Goal: Communication & Community: Ask a question

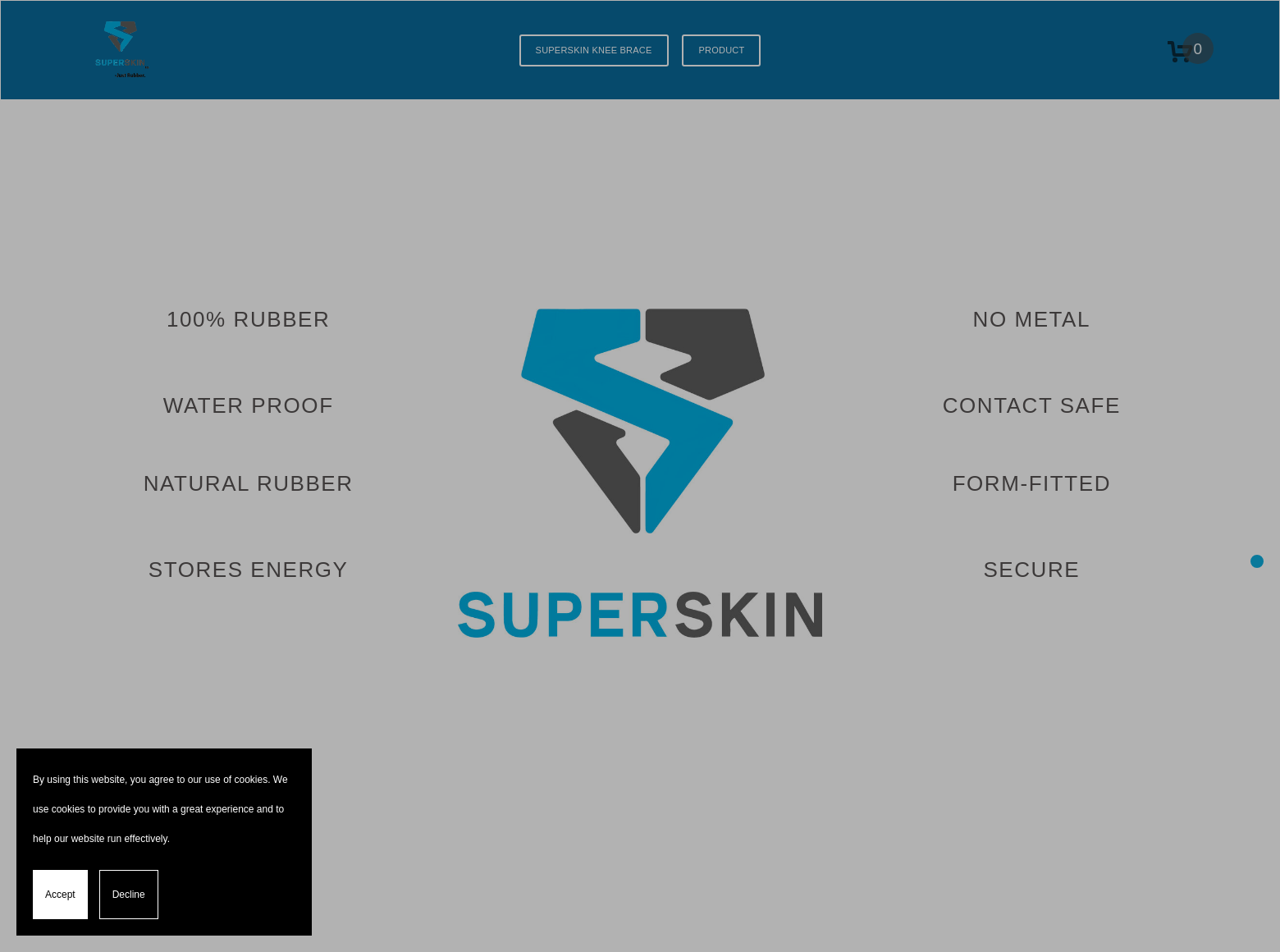
scroll to position [7161, 0]
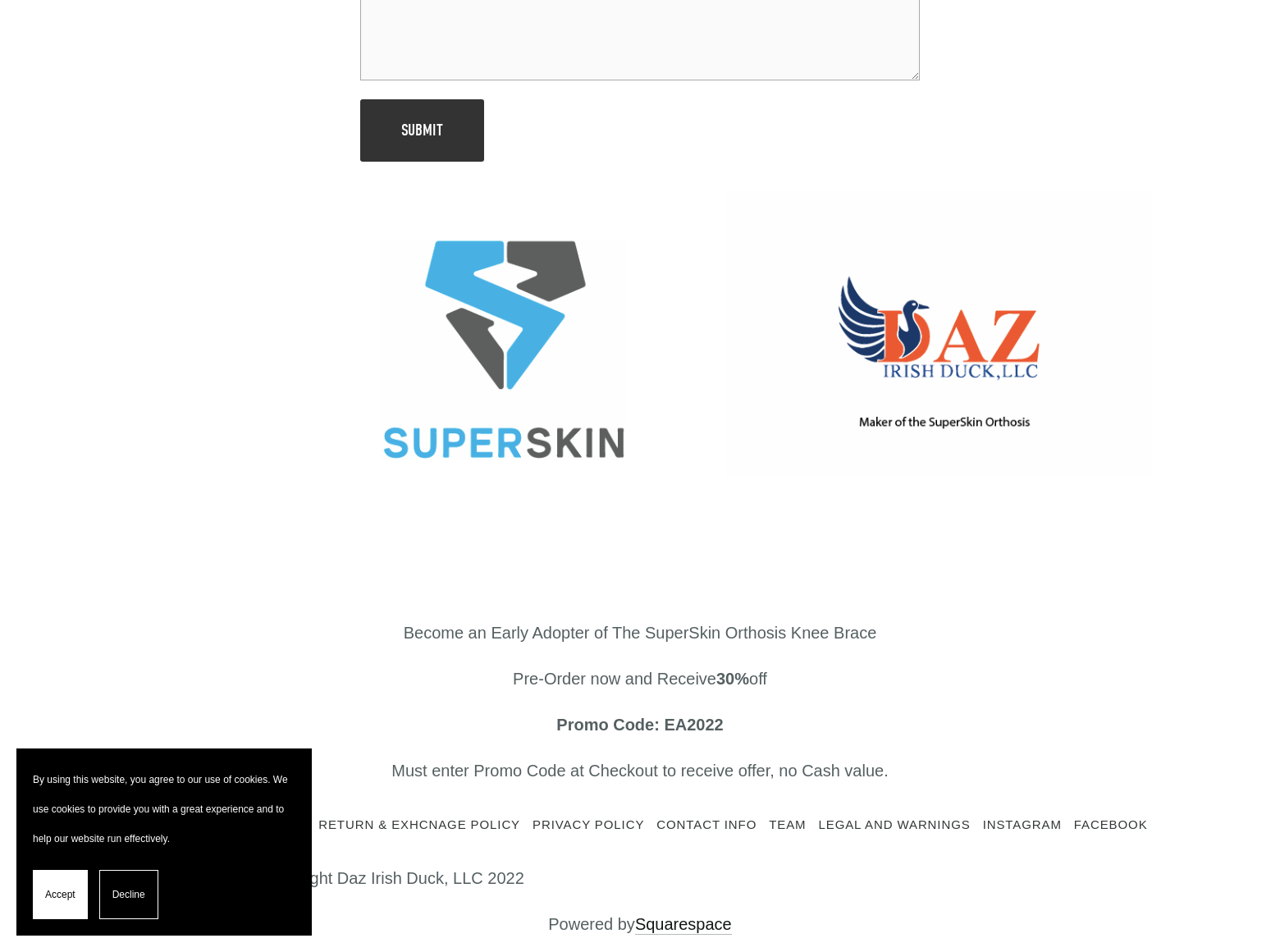
scroll to position [134, 0]
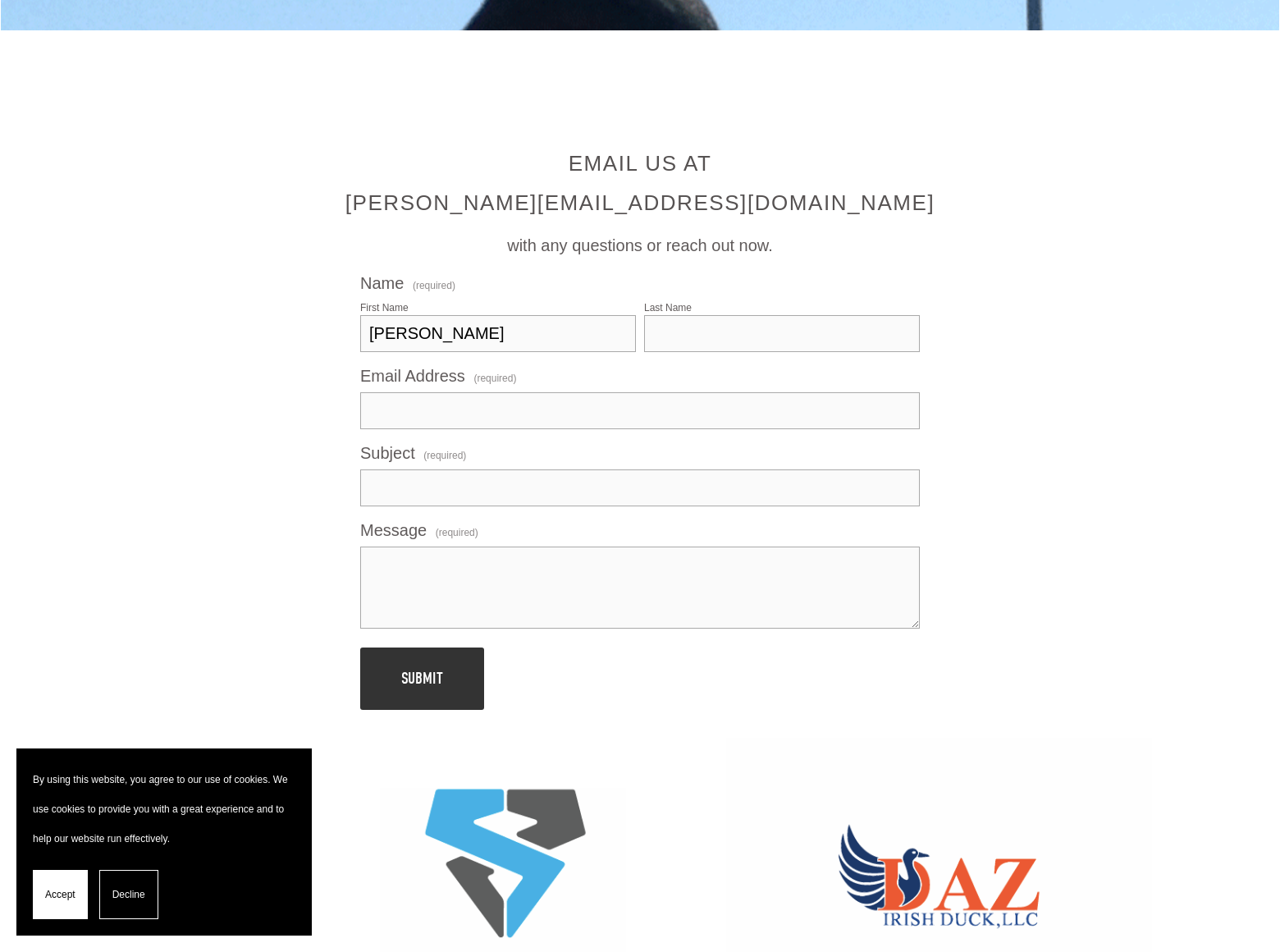
type input "[PERSON_NAME]"
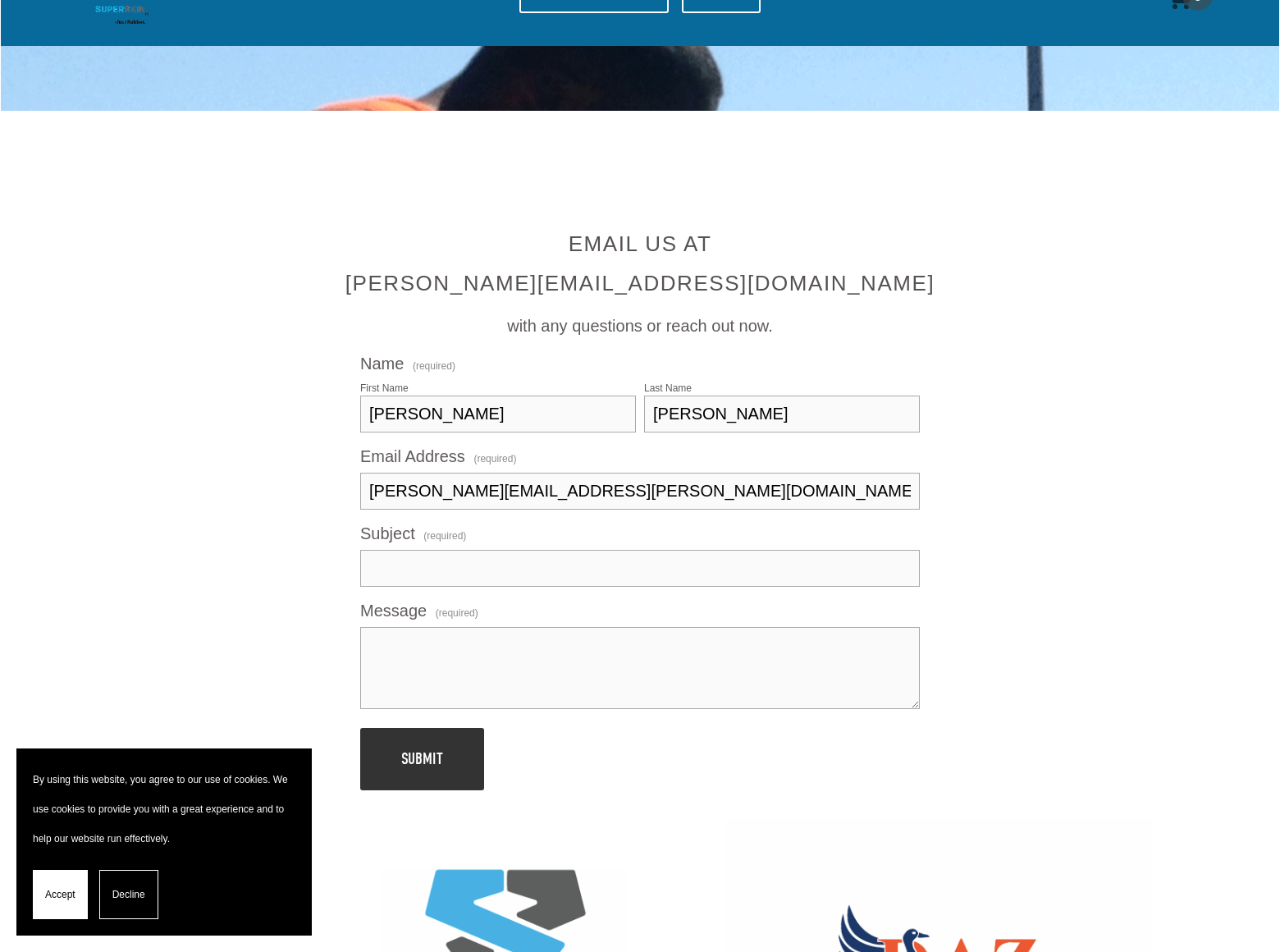
type input "[PERSON_NAME][EMAIL_ADDRESS][PERSON_NAME][DOMAIN_NAME]"
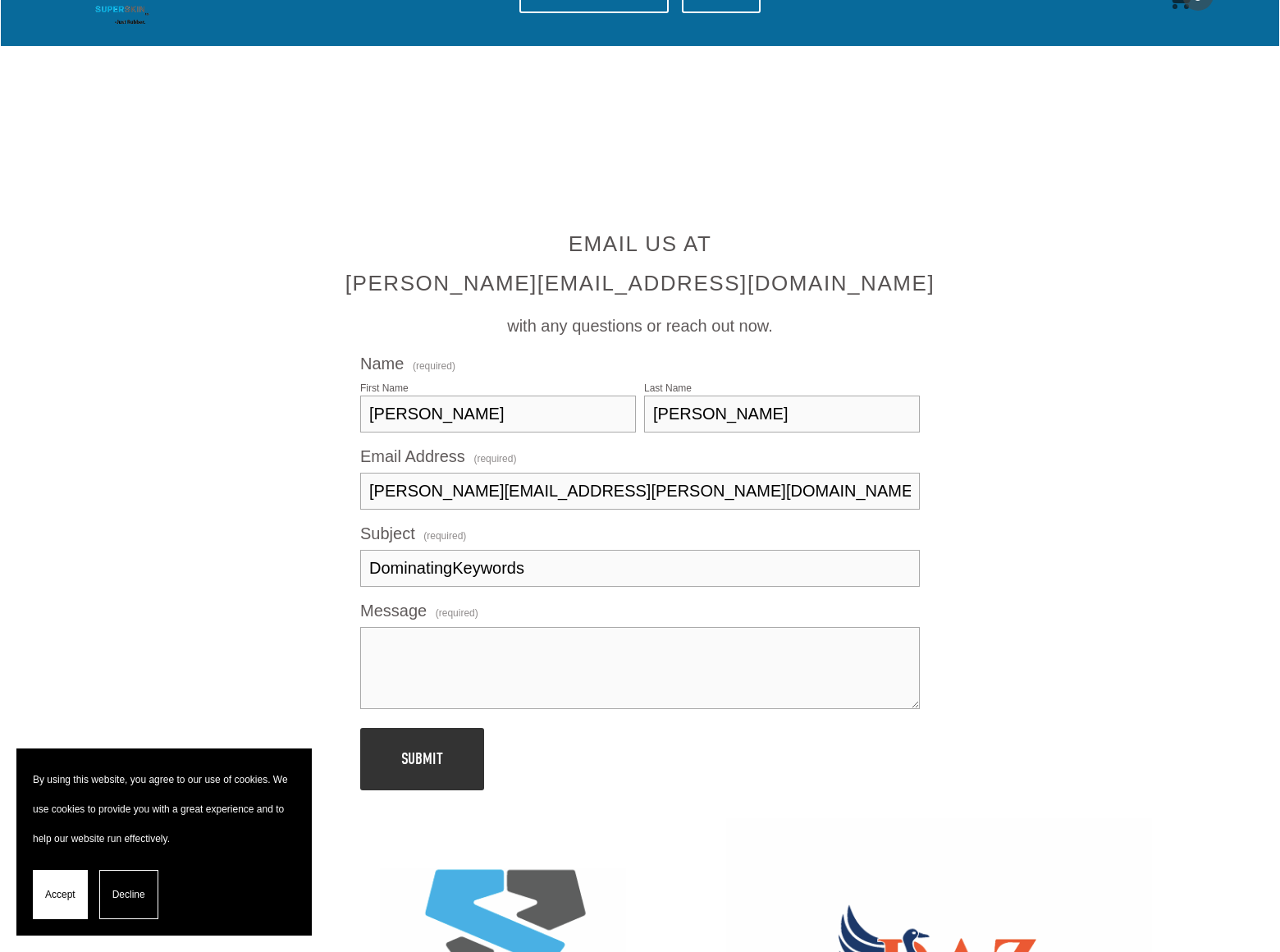
type input "DominatingKeywords"
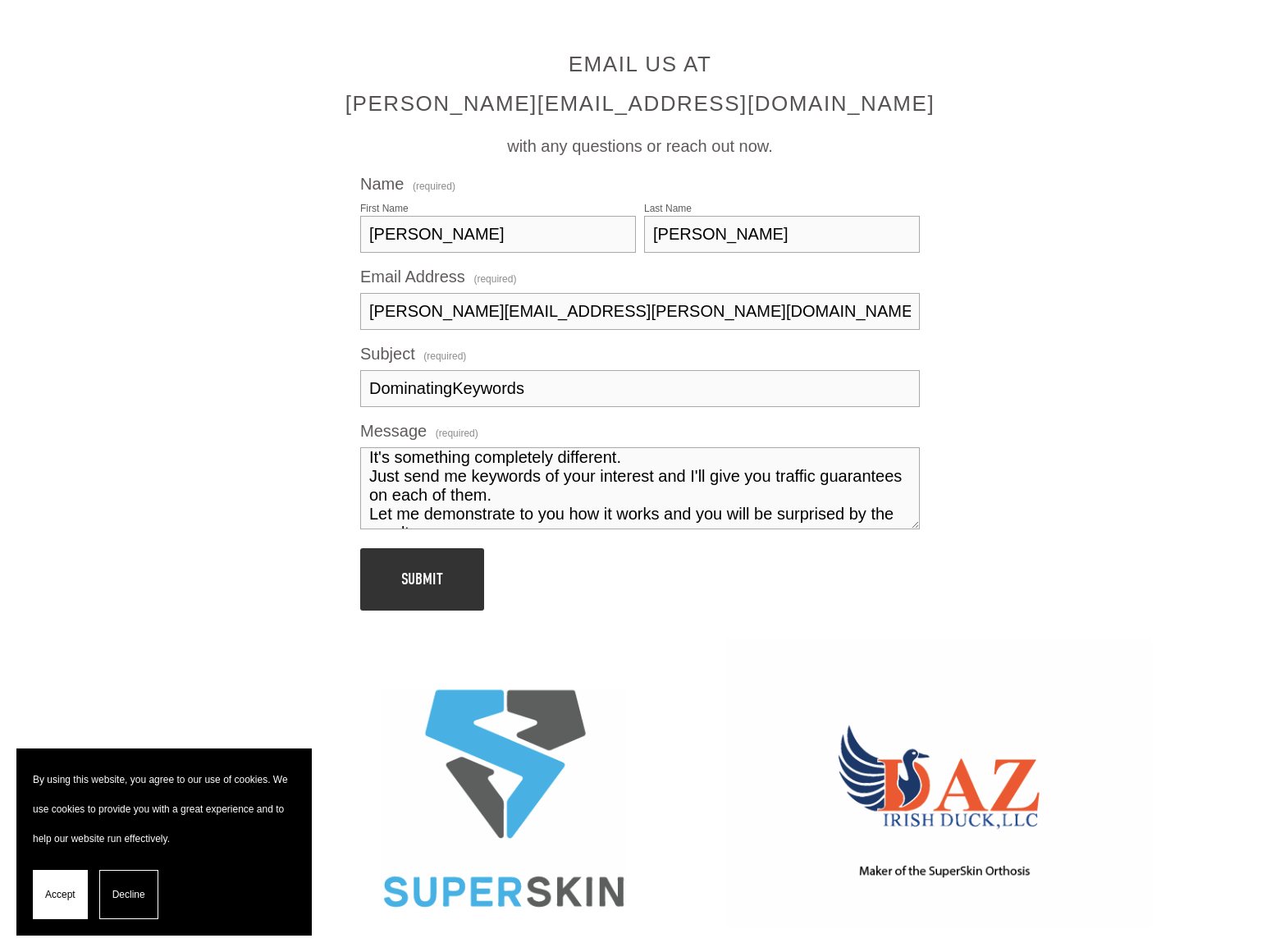
scroll to position [47, 0]
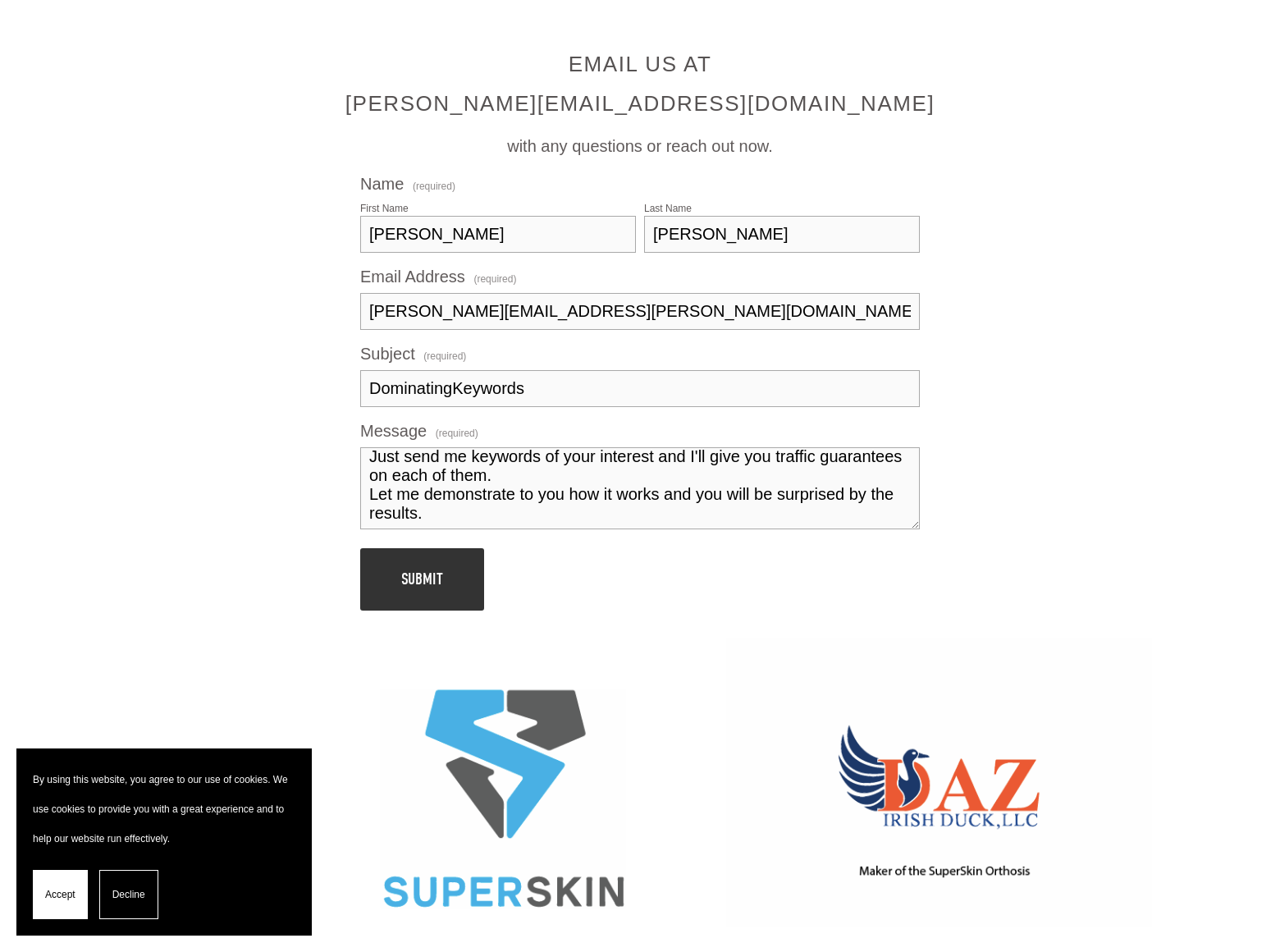
type textarea "I am not offering to you SEO, nor Pay Per Click Advertising. It's something com…"
click at [422, 569] on span "Submit" at bounding box center [422, 578] width 42 height 19
